Goal: Task Accomplishment & Management: Manage account settings

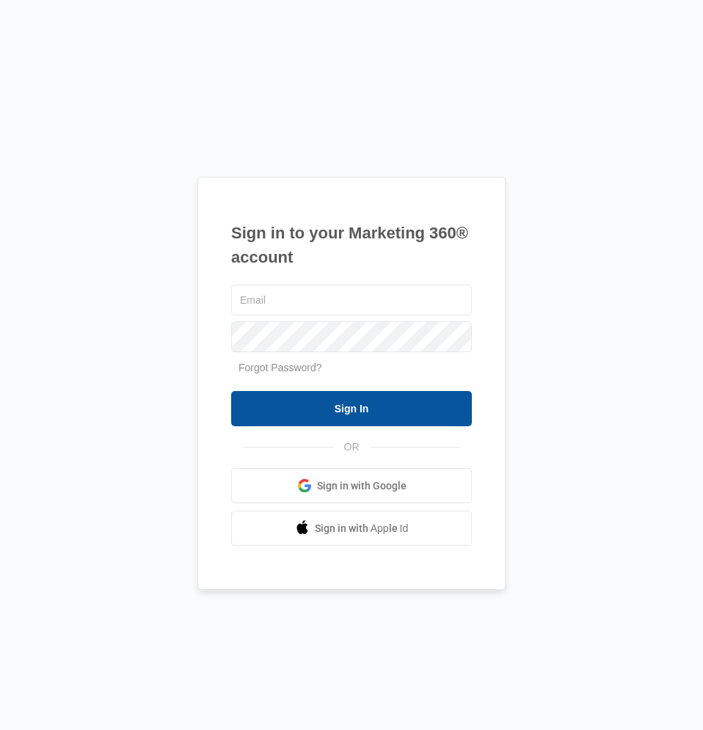
type input "[EMAIL_ADDRESS][DOMAIN_NAME]"
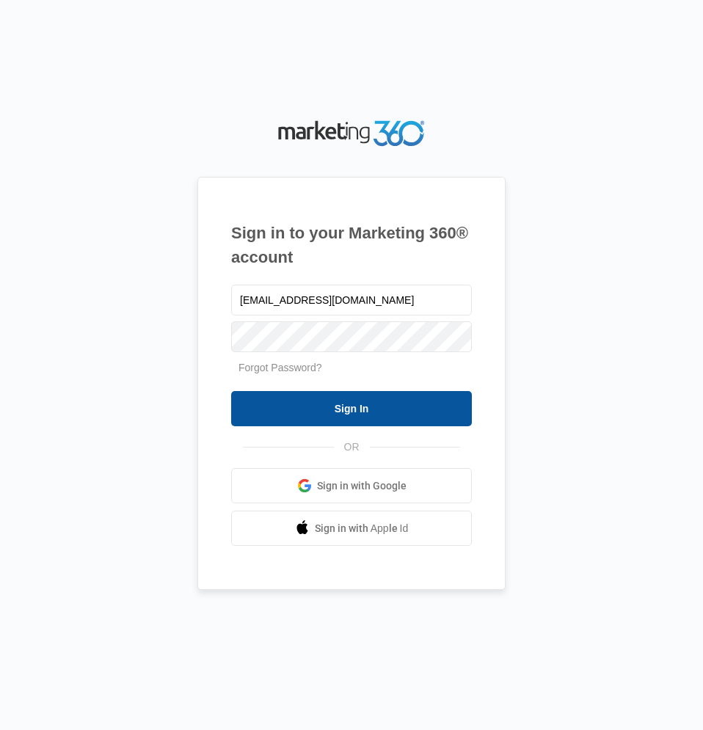
click at [418, 406] on input "Sign In" at bounding box center [351, 408] width 241 height 35
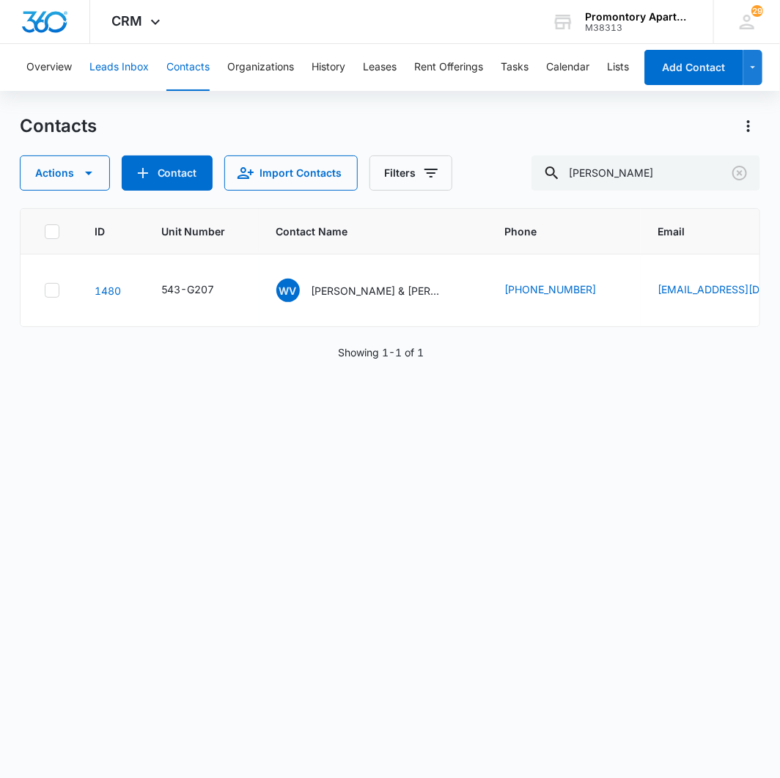
click at [123, 62] on button "Leads Inbox" at bounding box center [118, 67] width 59 height 47
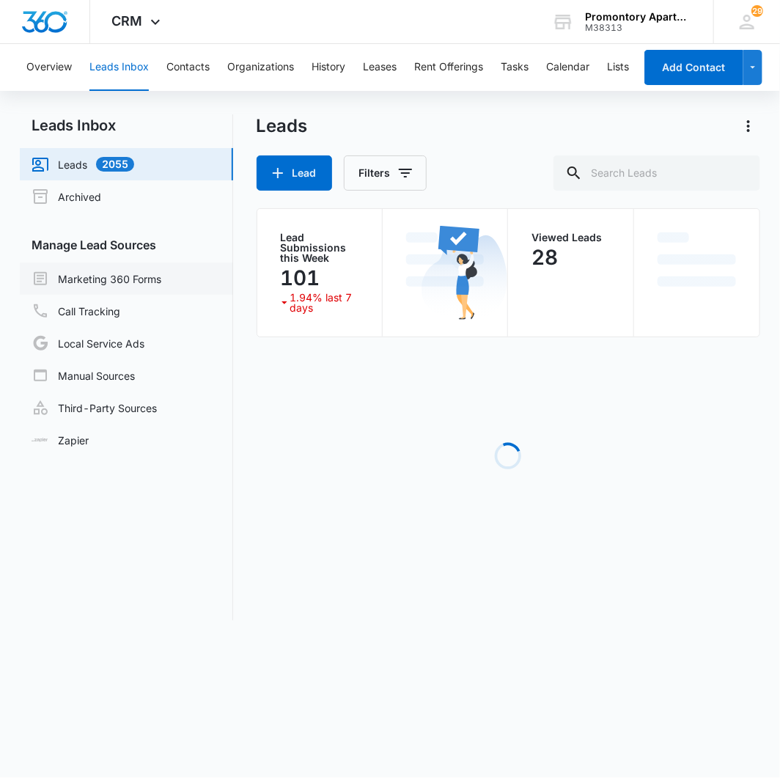
click at [150, 279] on link "Marketing 360 Forms" at bounding box center [97, 279] width 130 height 18
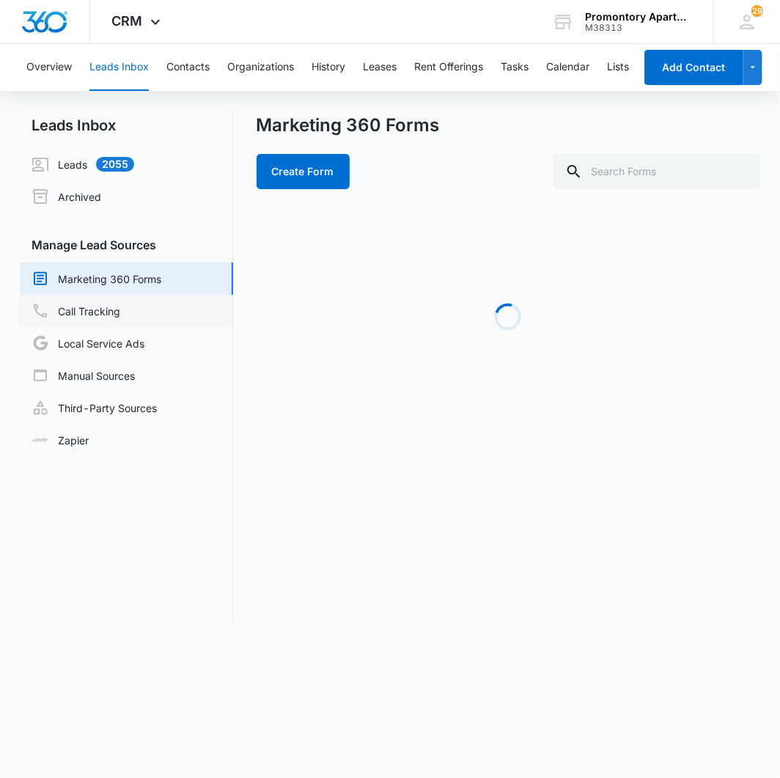
click at [120, 303] on link "Call Tracking" at bounding box center [76, 311] width 89 height 18
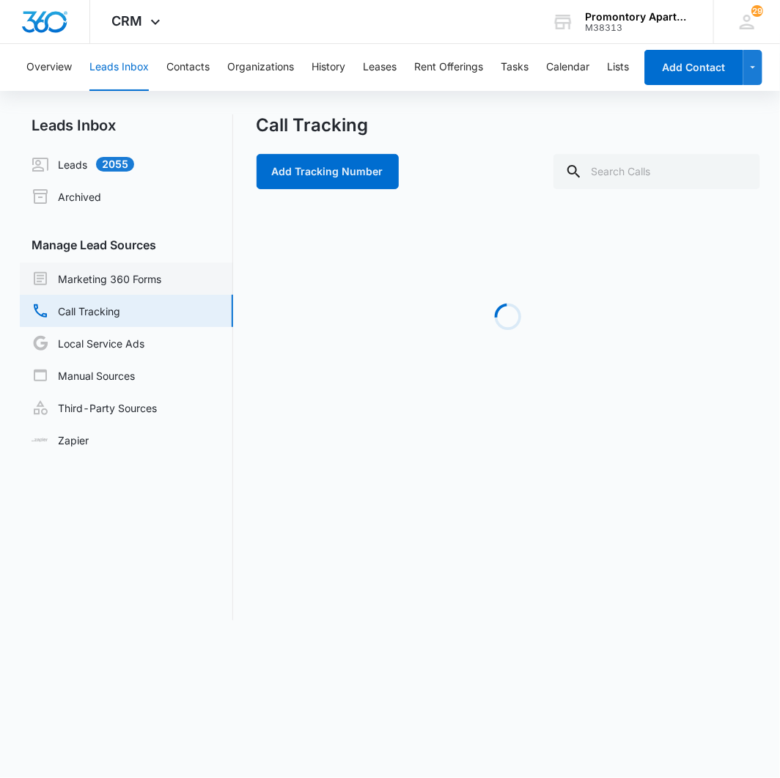
click at [161, 277] on link "Marketing 360 Forms" at bounding box center [97, 279] width 130 height 18
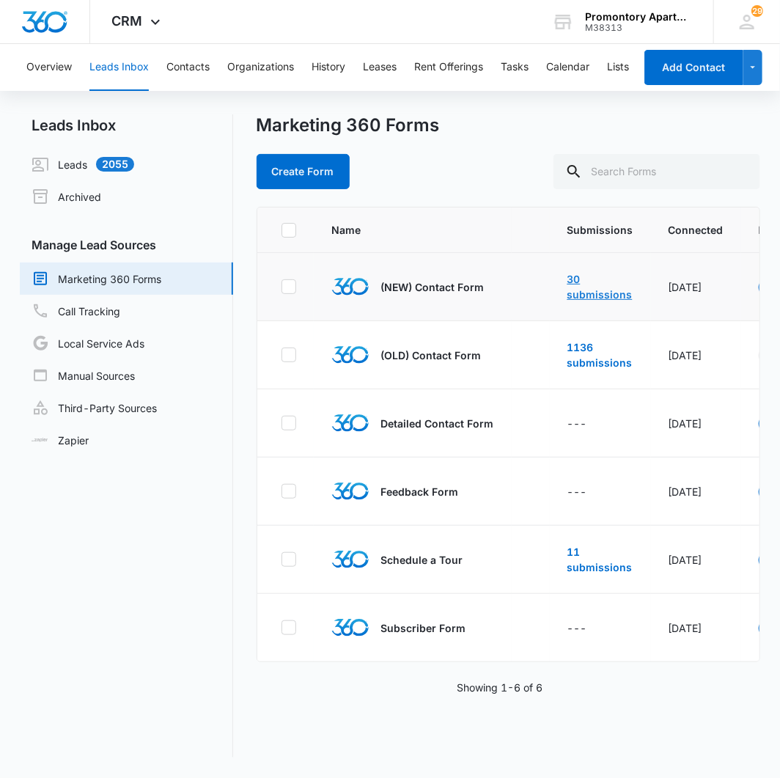
click at [572, 295] on link "30 submissions" at bounding box center [600, 287] width 65 height 28
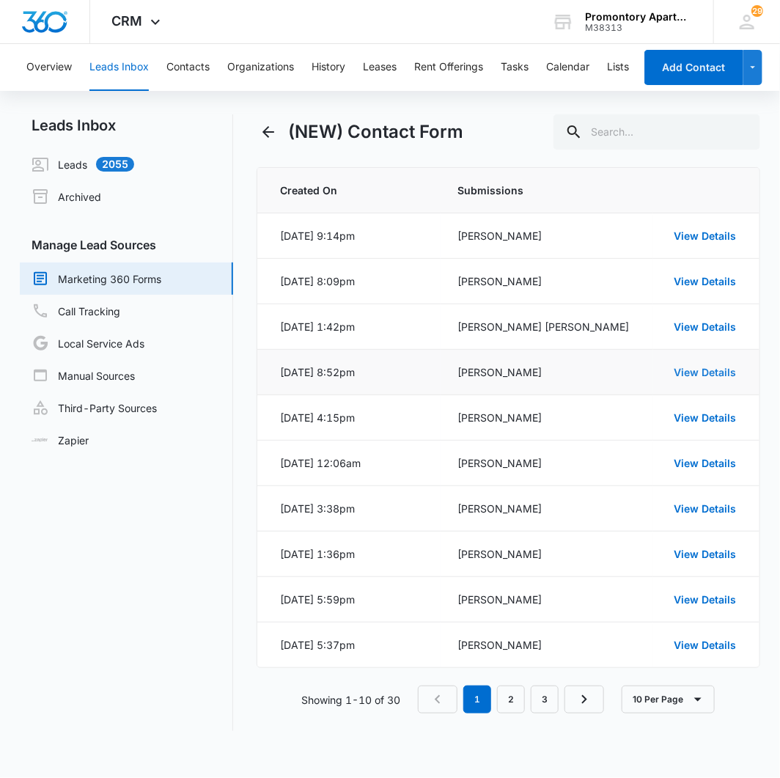
click at [706, 375] on link "View Details" at bounding box center [705, 372] width 62 height 12
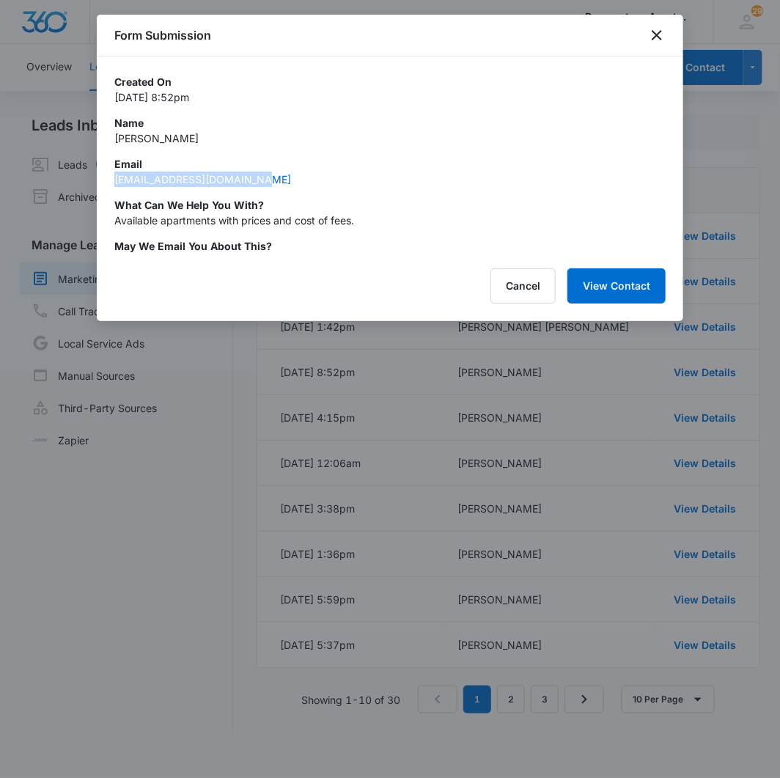
drag, startPoint x: 289, startPoint y: 180, endPoint x: 105, endPoint y: 179, distance: 184.1
click at [105, 179] on div "Created On [DATE] 8:52pm Name [PERSON_NAME] Email [EMAIL_ADDRESS][DOMAIN_NAME] …" at bounding box center [390, 154] width 587 height 197
drag, startPoint x: 105, startPoint y: 179, endPoint x: 204, endPoint y: 177, distance: 99.0
copy link "[EMAIL_ADDRESS][DOMAIN_NAME]"
click at [510, 288] on button "Cancel" at bounding box center [523, 285] width 65 height 35
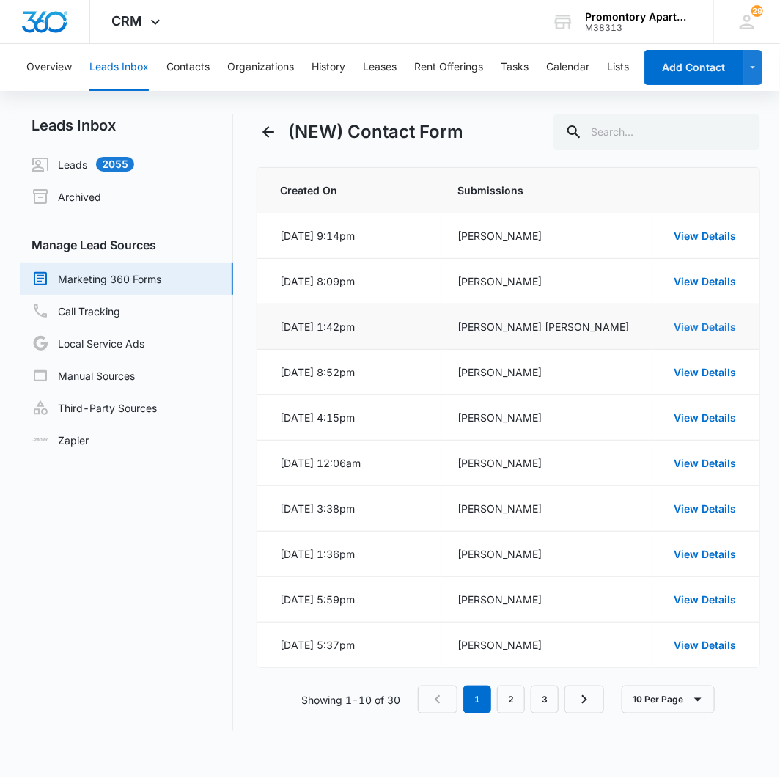
click at [700, 325] on link "View Details" at bounding box center [705, 327] width 62 height 12
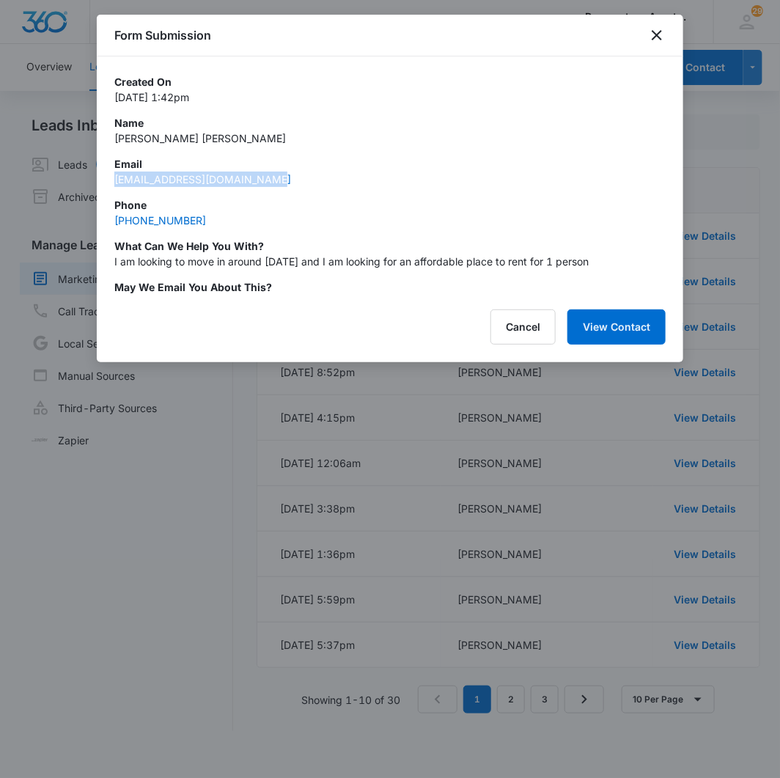
drag, startPoint x: 286, startPoint y: 180, endPoint x: 111, endPoint y: 180, distance: 175.3
click at [111, 180] on div "Created On [DATE] 1:42pm Name [PERSON_NAME] [PERSON_NAME] Email [EMAIL_ADDRESS]…" at bounding box center [390, 175] width 587 height 238
drag, startPoint x: 111, startPoint y: 180, endPoint x: 123, endPoint y: 180, distance: 12.5
copy link "[EMAIL_ADDRESS][DOMAIN_NAME]"
click at [238, 202] on p "Phone" at bounding box center [390, 204] width 552 height 15
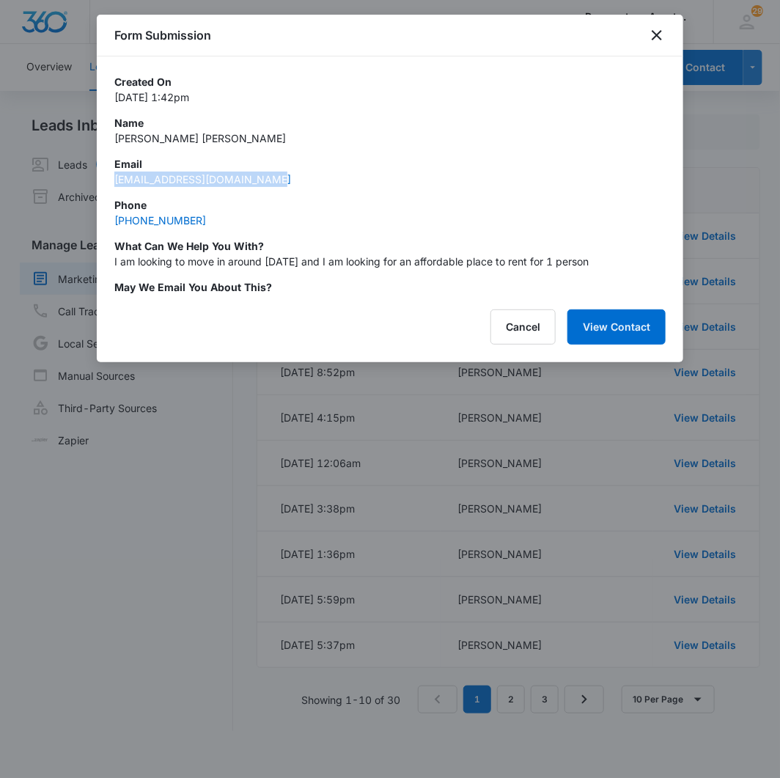
drag, startPoint x: 241, startPoint y: 178, endPoint x: 112, endPoint y: 183, distance: 128.4
click at [112, 183] on div "Created On [DATE] 1:42pm Name [PERSON_NAME] [PERSON_NAME] Email [EMAIL_ADDRESS]…" at bounding box center [390, 175] width 587 height 238
drag, startPoint x: 112, startPoint y: 183, endPoint x: 133, endPoint y: 180, distance: 20.9
copy link "[EMAIL_ADDRESS][DOMAIN_NAME]"
click at [546, 323] on button "Cancel" at bounding box center [523, 326] width 65 height 35
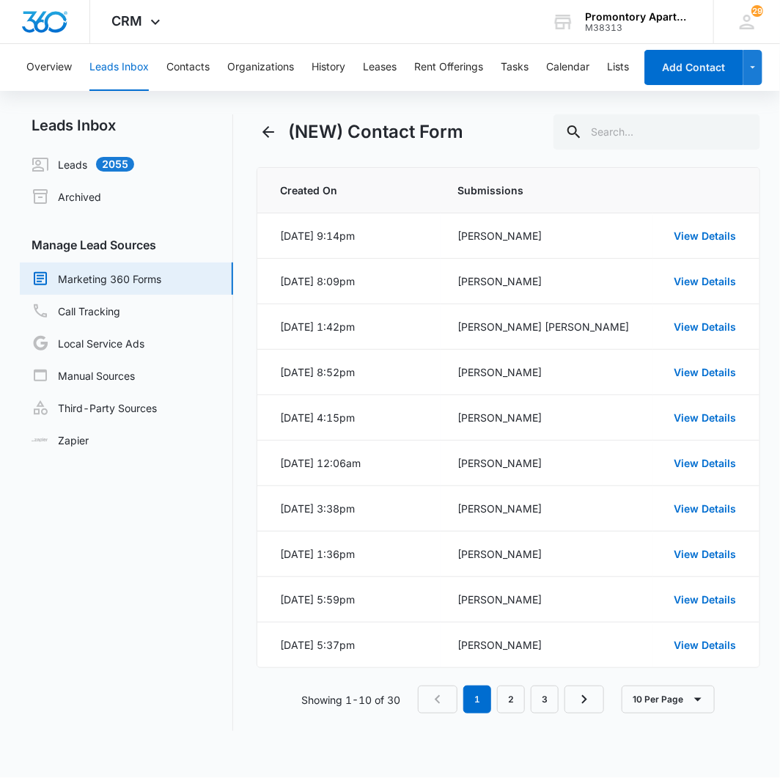
click at [223, 57] on div "Overview Leads Inbox Contacts Organizations History Leases Rent Offerings Tasks…" at bounding box center [326, 67] width 617 height 47
click at [207, 63] on button "Contacts" at bounding box center [187, 67] width 43 height 47
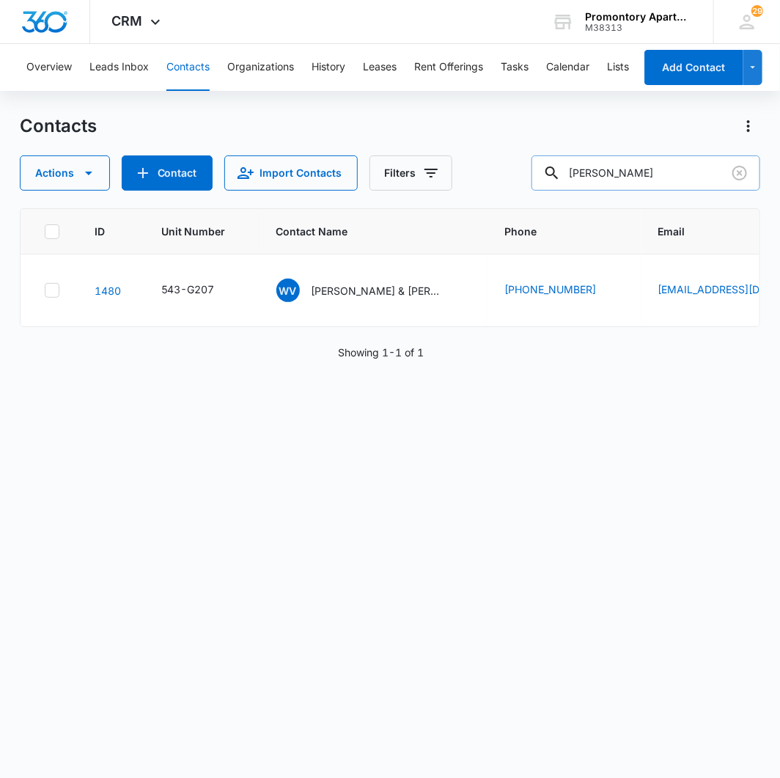
click at [653, 180] on input "[PERSON_NAME]" at bounding box center [646, 172] width 229 height 35
drag, startPoint x: 643, startPoint y: 175, endPoint x: 511, endPoint y: 164, distance: 132.4
click at [515, 166] on div "Actions Contact Import Contacts Filters [PERSON_NAME]" at bounding box center [390, 172] width 741 height 35
type input "king"
